Goal: Answer question/provide support

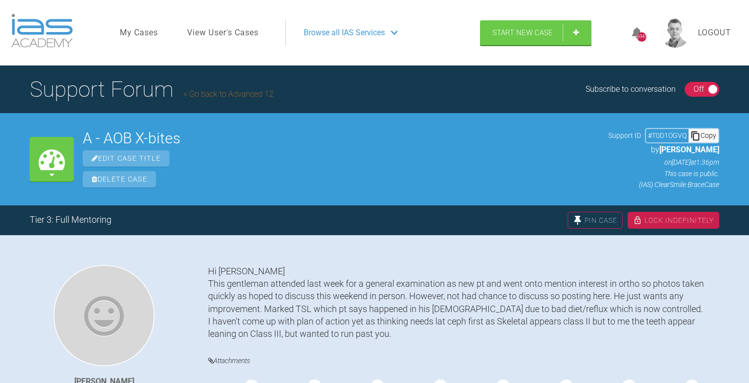
scroll to position [44, 0]
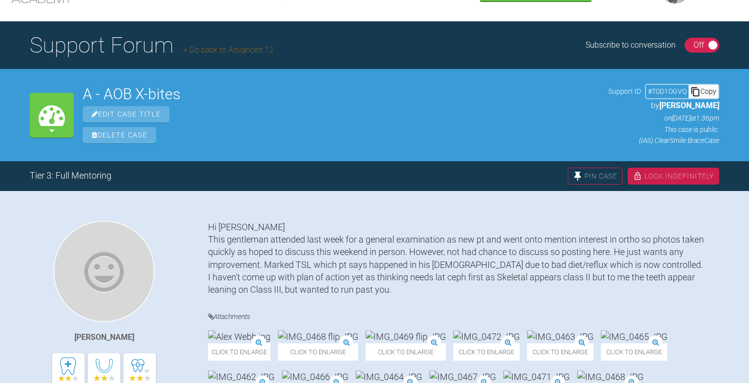
scroll to position [522, 0]
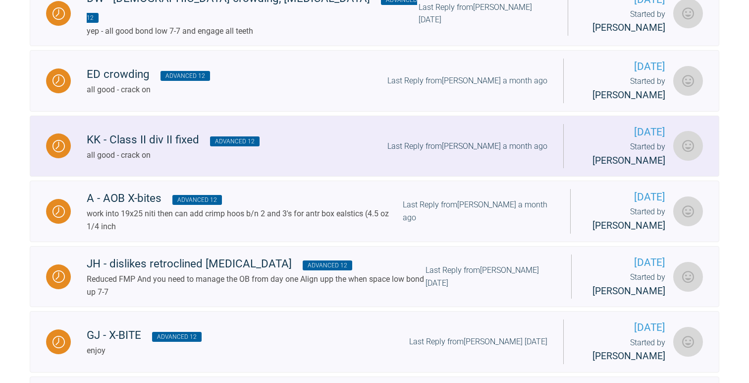
click at [134, 140] on div "KK - Class II div II fixed Advanced 12" at bounding box center [173, 140] width 173 height 18
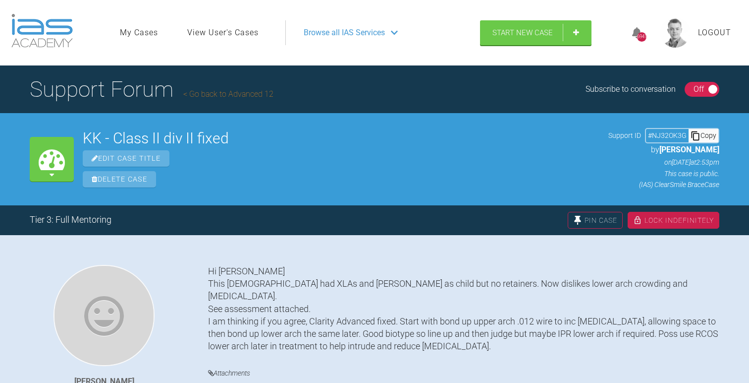
click at [712, 134] on div "Copy" at bounding box center [704, 135] width 30 height 13
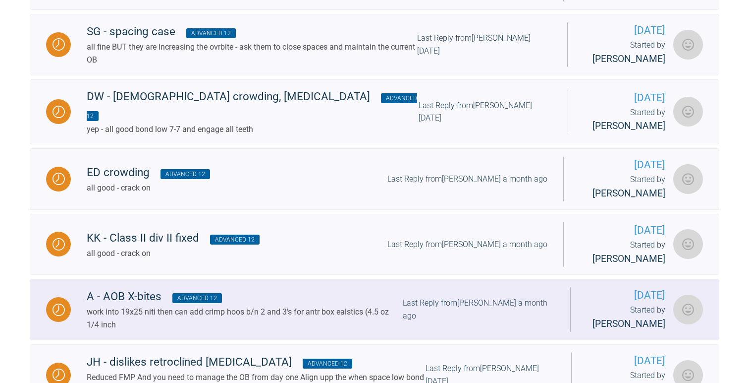
scroll to position [418, 0]
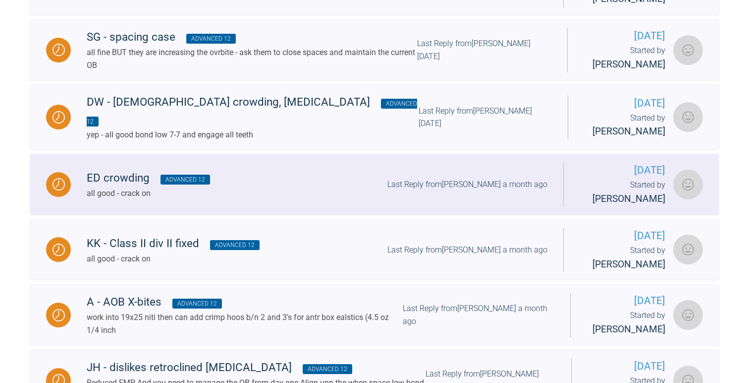
click at [174, 178] on span "Advanced 12" at bounding box center [186, 179] width 50 height 10
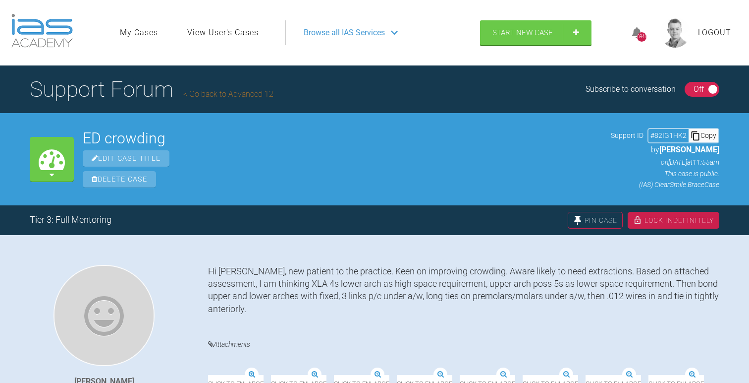
click at [708, 134] on div "Copy" at bounding box center [704, 135] width 30 height 13
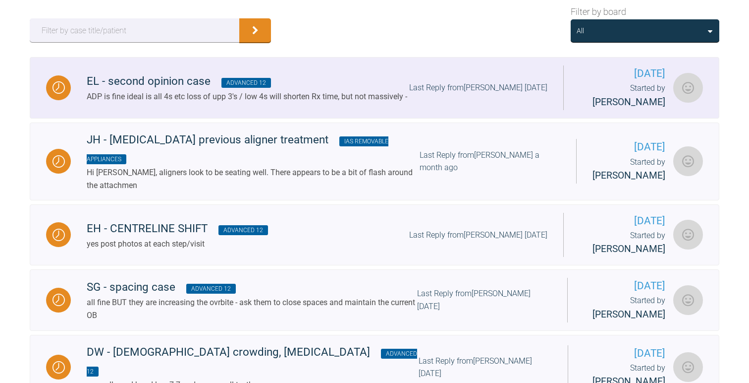
scroll to position [191, 0]
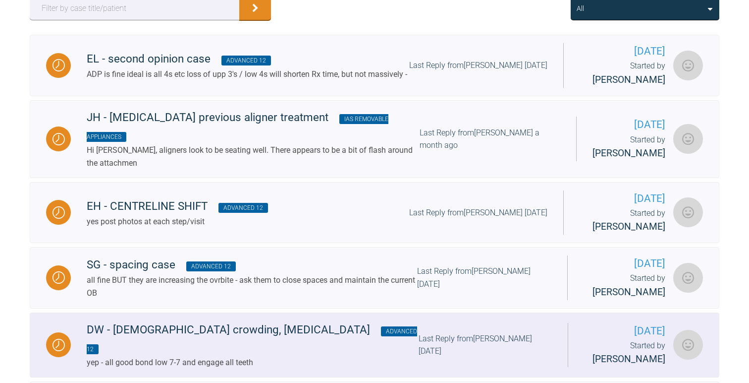
click at [357, 336] on div "DW - [DEMOGRAPHIC_DATA] crowding, [MEDICAL_DATA] Advanced 12 yep - all good bon…" at bounding box center [319, 345] width 497 height 48
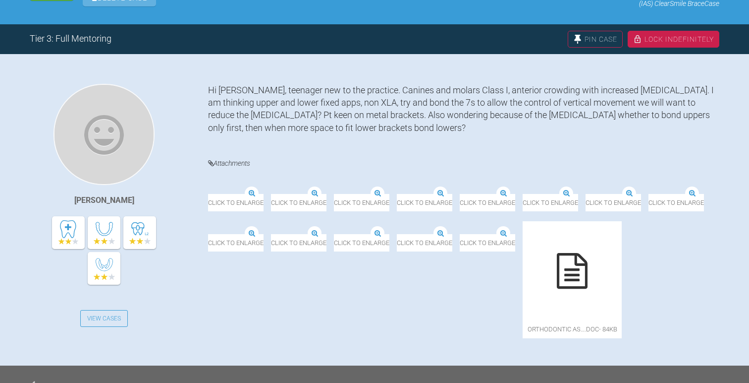
scroll to position [42, 0]
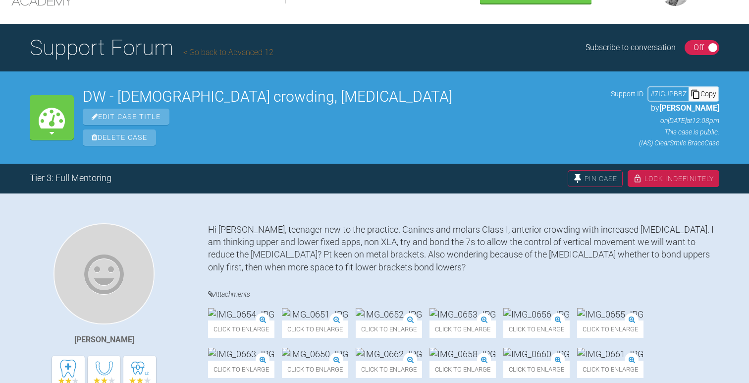
click at [702, 96] on div "Copy" at bounding box center [704, 93] width 30 height 13
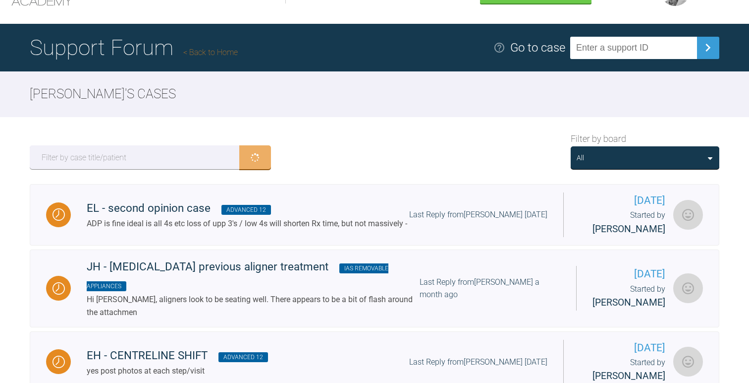
scroll to position [191, 0]
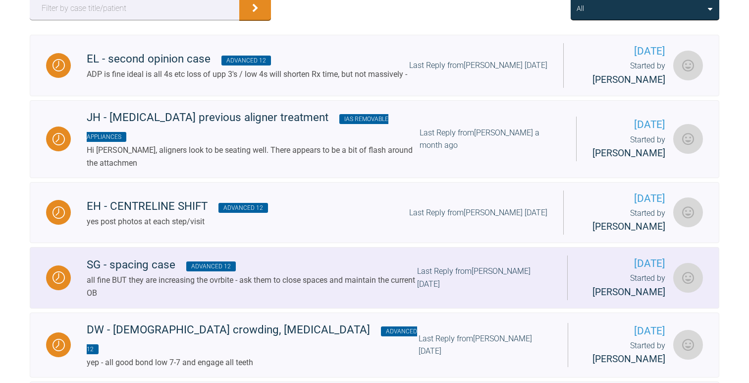
click at [151, 278] on div "all fine BUT they are increasing the ovrbite - ask them to close spaces and mai…" at bounding box center [252, 286] width 331 height 25
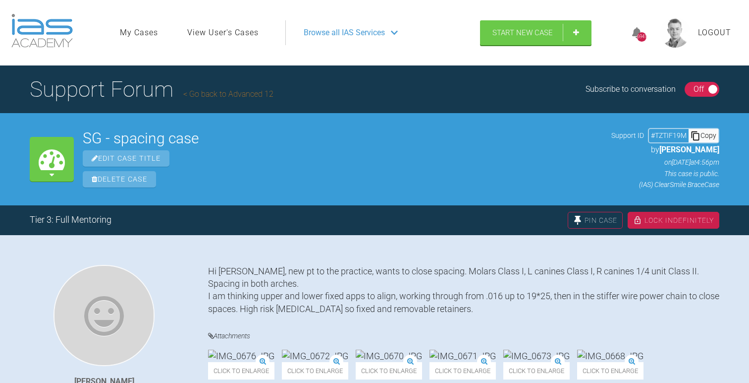
click at [711, 134] on div "Copy" at bounding box center [704, 135] width 30 height 13
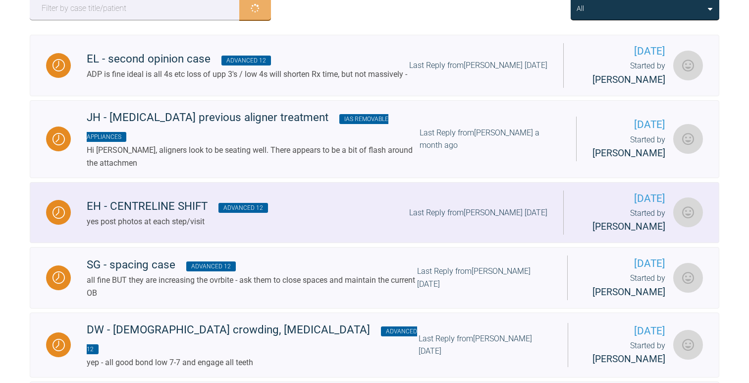
click at [207, 215] on div "yes post photos at each step/visit" at bounding box center [177, 221] width 181 height 13
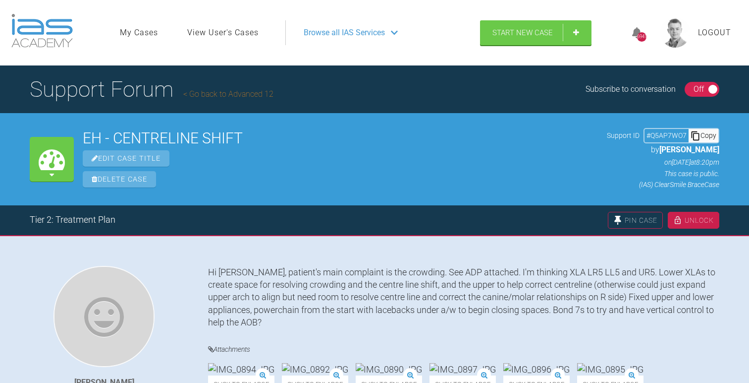
click at [706, 138] on div "Copy" at bounding box center [704, 135] width 30 height 13
